Goal: Information Seeking & Learning: Learn about a topic

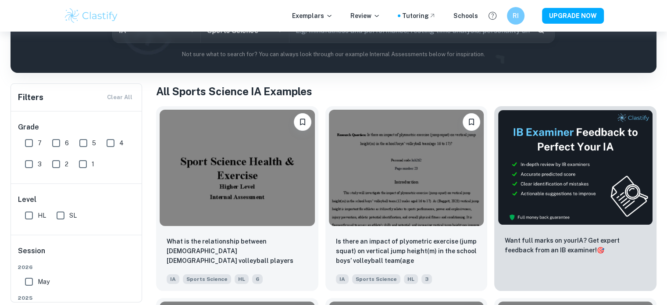
scroll to position [125, 0]
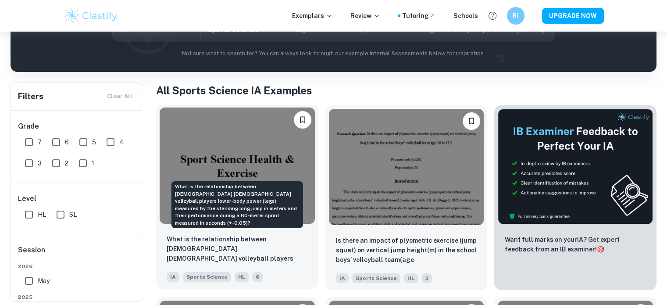
click at [279, 247] on p "What is the relationship between [DEMOGRAPHIC_DATA] [DEMOGRAPHIC_DATA] volleyba…" at bounding box center [237, 249] width 141 height 30
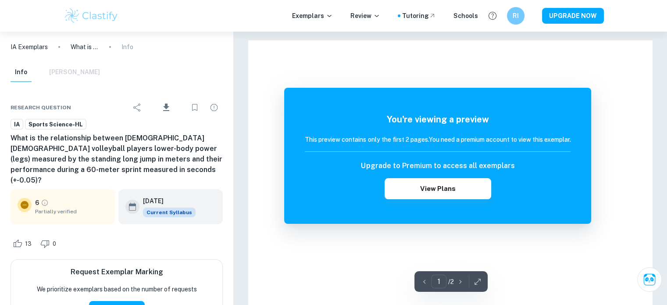
scroll to position [9, 0]
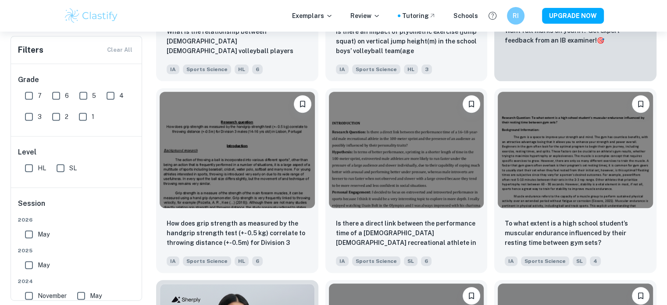
scroll to position [334, 0]
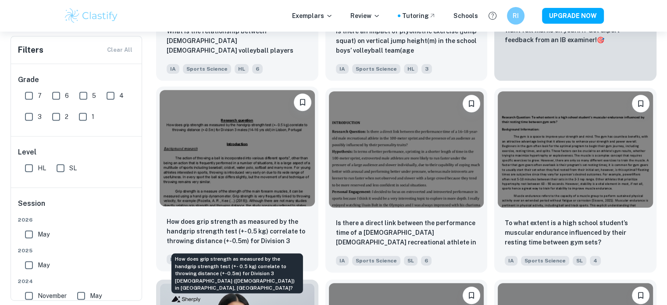
click at [271, 222] on p "How does grip strength as measured by the handgrip strength test (+- 0.5 kg) co…" at bounding box center [237, 232] width 141 height 30
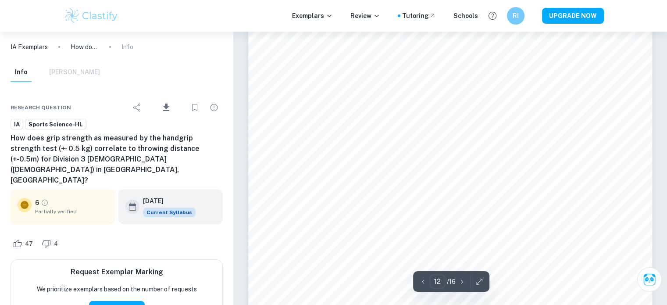
scroll to position [6700, 0]
type input "13"
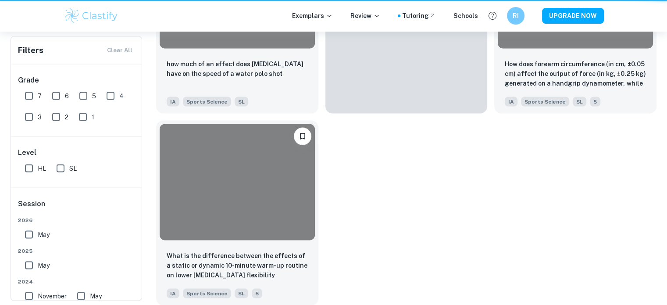
scroll to position [334, 0]
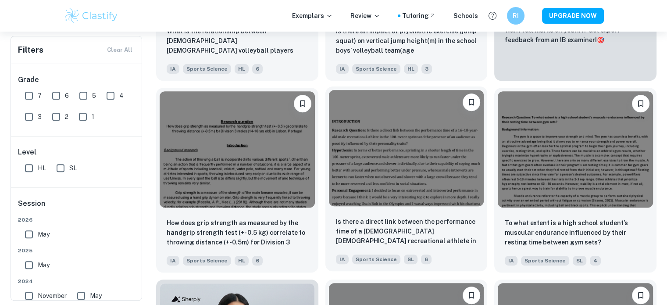
click at [425, 209] on div at bounding box center [406, 147] width 162 height 123
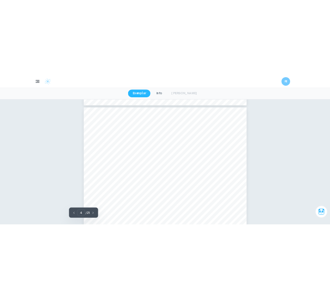
scroll to position [1434, 0]
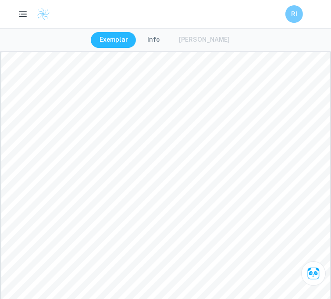
type input "4"
